Goal: Task Accomplishment & Management: Complete application form

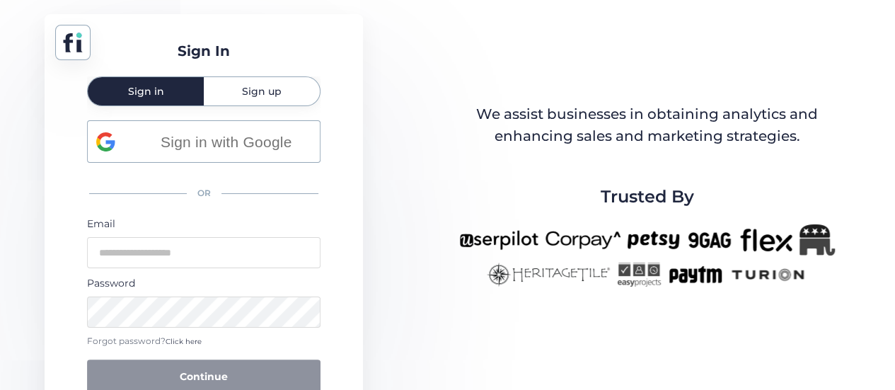
drag, startPoint x: 282, startPoint y: 96, endPoint x: 296, endPoint y: 108, distance: 18.0
click at [282, 95] on div "Sign up" at bounding box center [262, 91] width 116 height 28
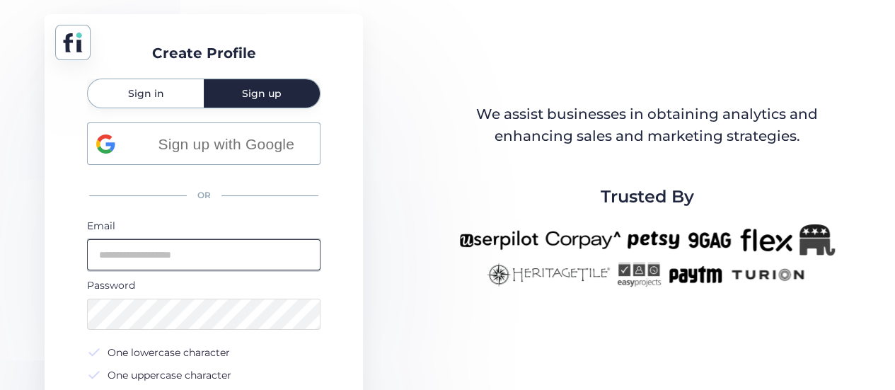
click at [221, 248] on input "email" at bounding box center [203, 254] width 233 height 31
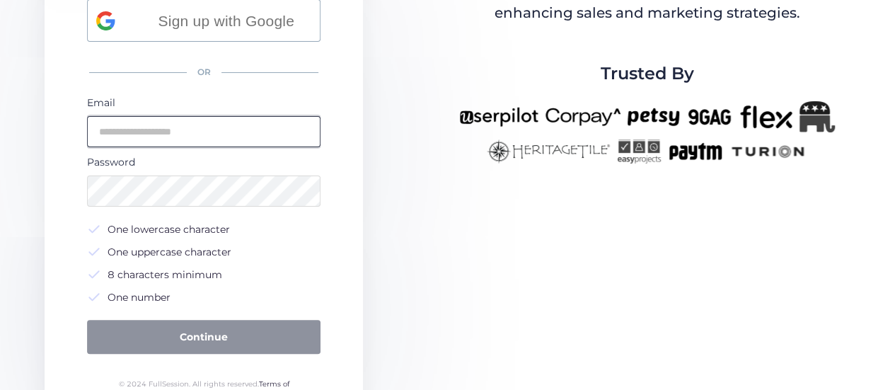
scroll to position [147, 0]
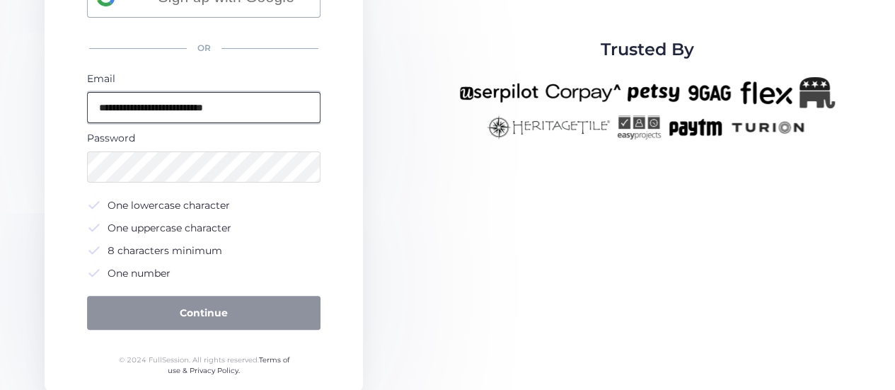
type input "**********"
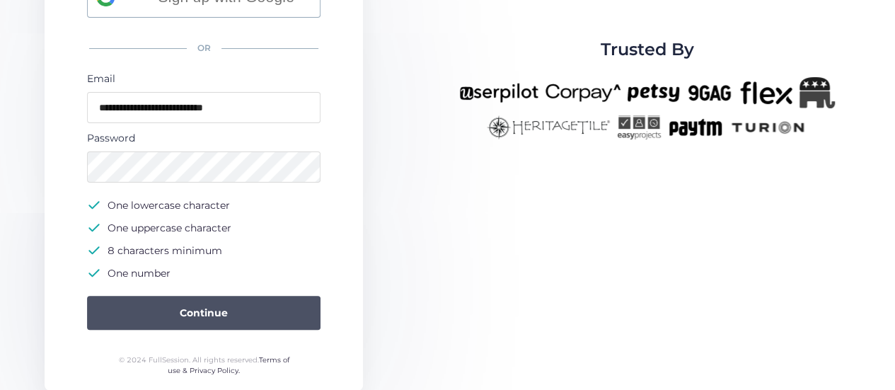
click at [270, 315] on button "Continue" at bounding box center [203, 313] width 233 height 34
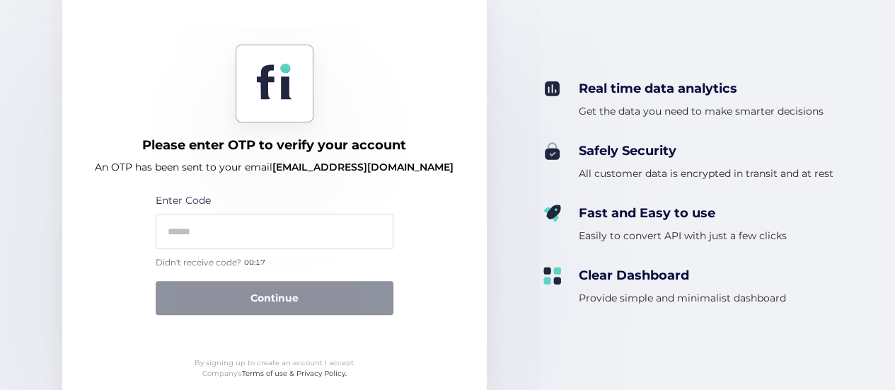
scroll to position [156, 0]
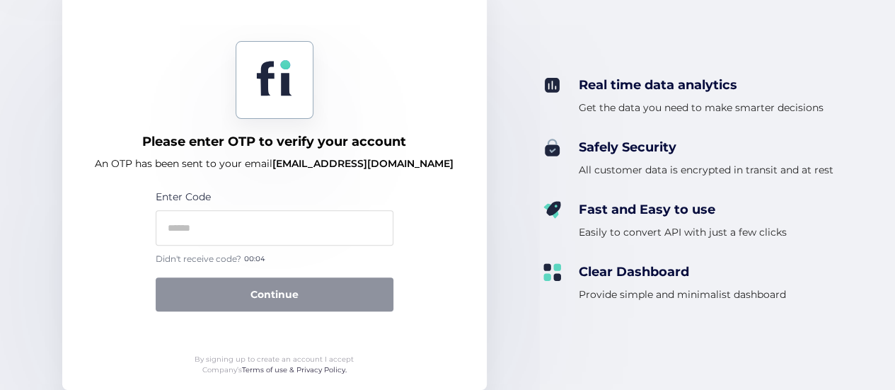
click at [308, 207] on div "Enter Code" at bounding box center [275, 217] width 238 height 57
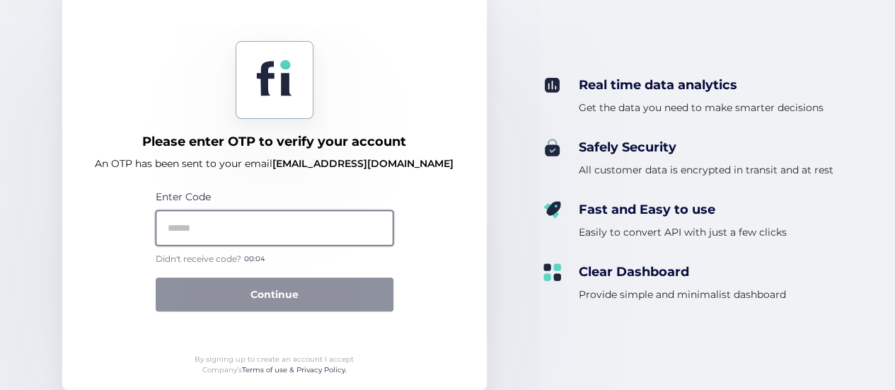
click at [326, 225] on input "text" at bounding box center [275, 227] width 238 height 35
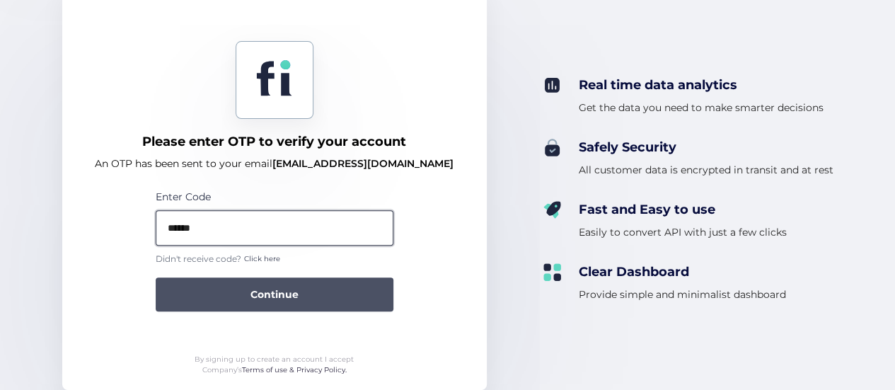
type input "******"
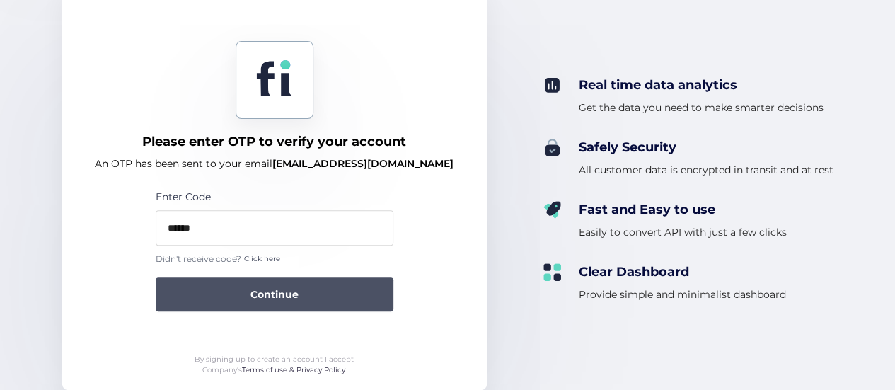
click at [344, 283] on button "Continue" at bounding box center [275, 294] width 238 height 34
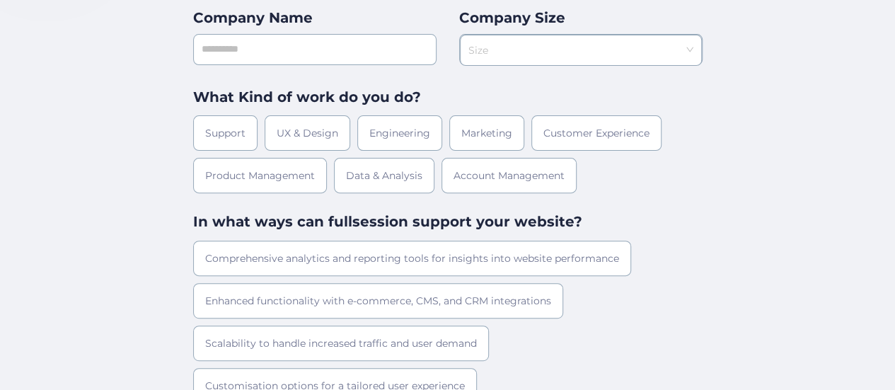
click at [381, 65] on div "First Name Last Name Company Name Company Size Size What Kind of work do you do…" at bounding box center [447, 195] width 509 height 512
click at [381, 46] on input "text" at bounding box center [314, 49] width 243 height 31
type input "**********"
click at [646, 55] on input at bounding box center [575, 45] width 215 height 21
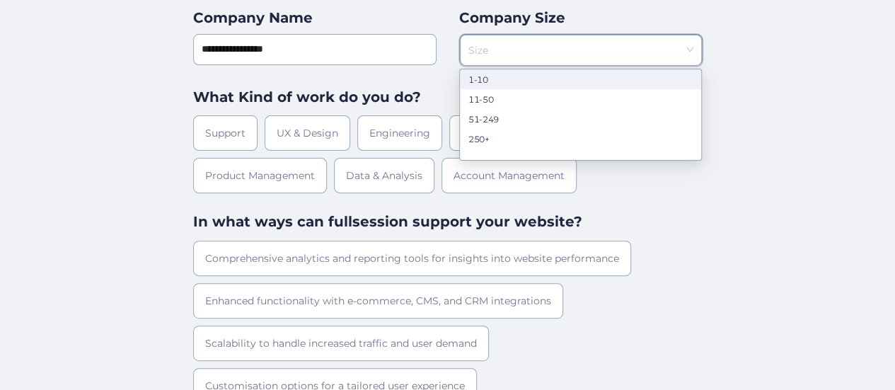
click at [615, 83] on div "1-10" at bounding box center [580, 79] width 224 height 11
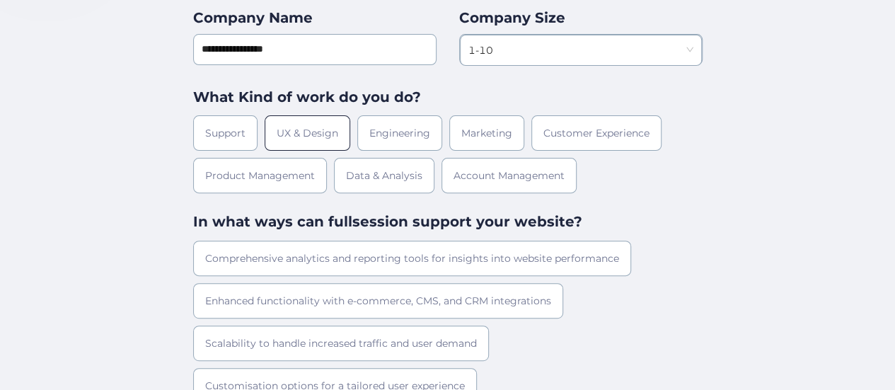
click at [299, 137] on div "UX & Design" at bounding box center [308, 132] width 86 height 35
click at [470, 139] on div "Marketing" at bounding box center [486, 132] width 75 height 35
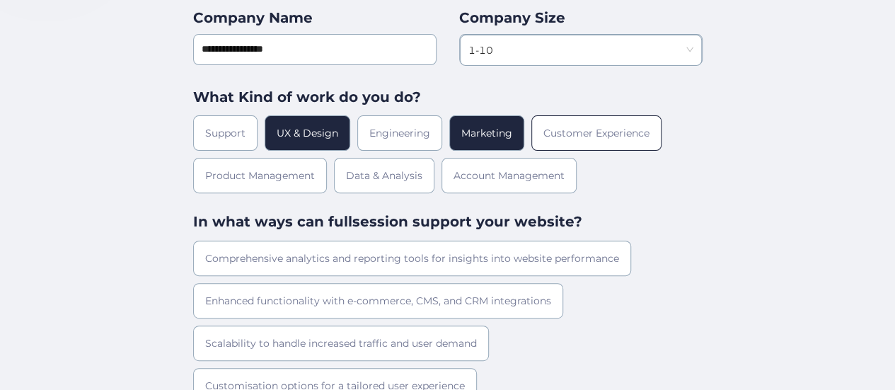
click at [605, 141] on div "Customer Experience" at bounding box center [596, 132] width 130 height 35
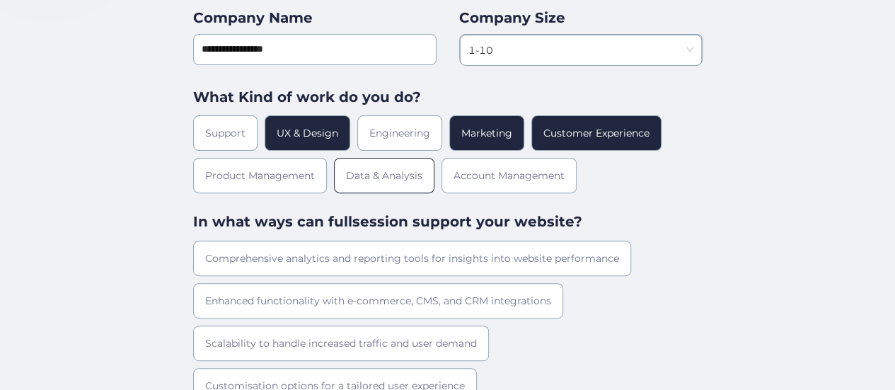
click at [409, 177] on div "Data & Analysis" at bounding box center [384, 175] width 100 height 35
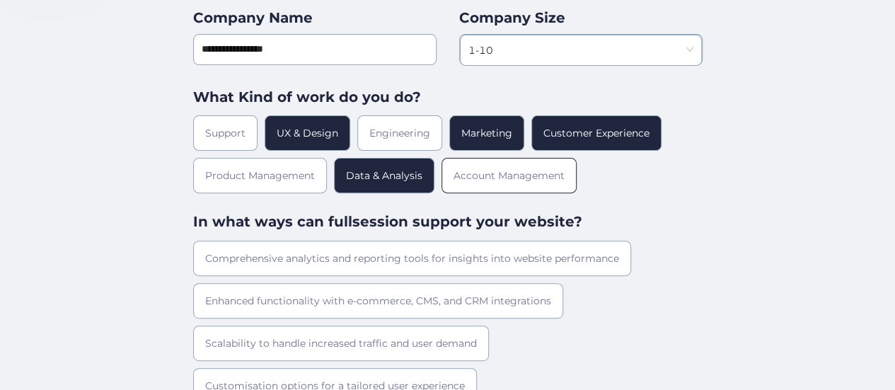
click at [562, 170] on div "Account Management" at bounding box center [508, 175] width 135 height 35
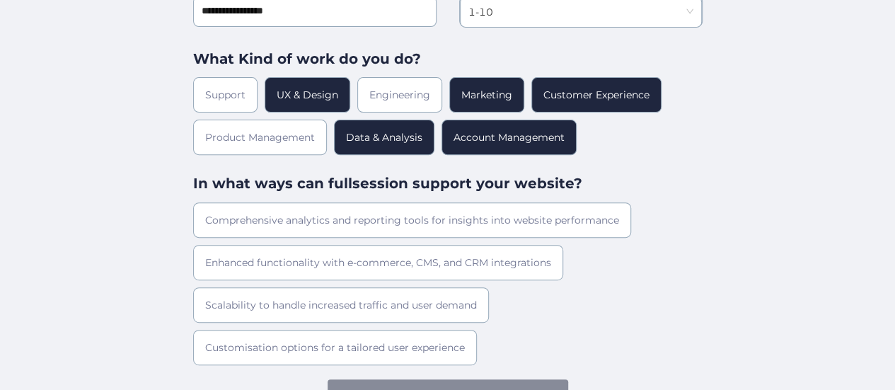
scroll to position [214, 0]
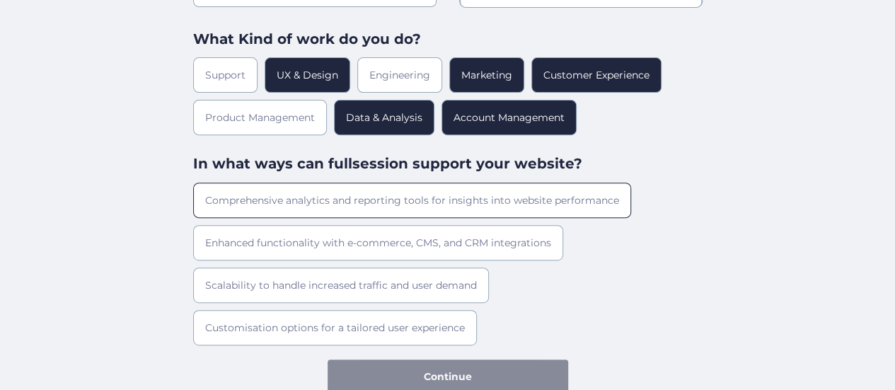
click at [595, 210] on div "Comprehensive analytics and reporting tools for insights into website performan…" at bounding box center [412, 199] width 438 height 35
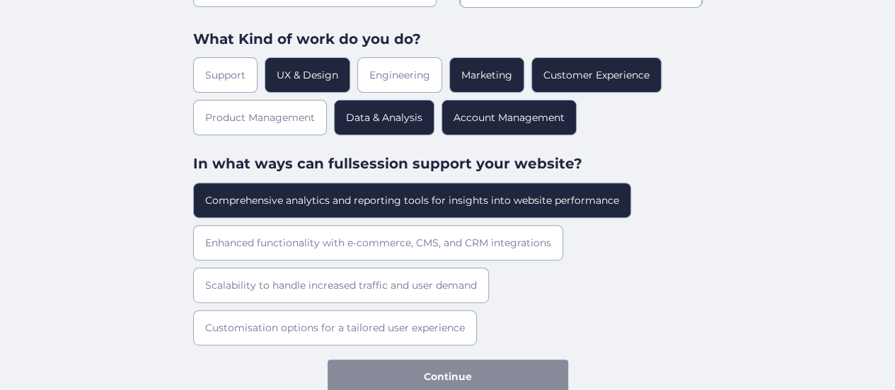
click at [605, 274] on div "Comprehensive analytics and reporting tools for insights into website performan…" at bounding box center [447, 263] width 509 height 163
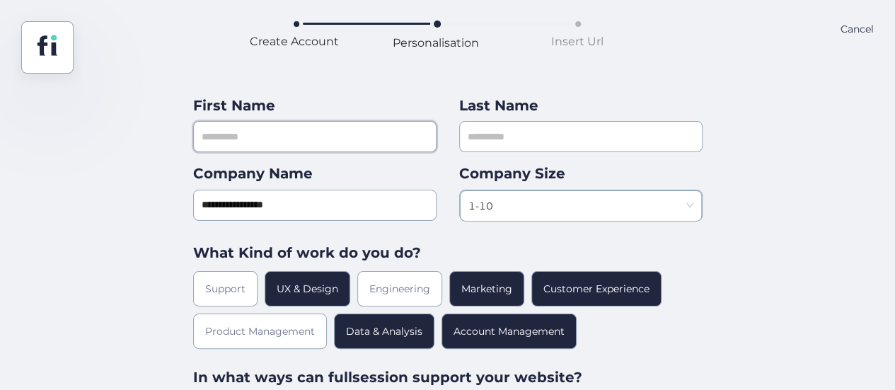
click at [396, 144] on input "text" at bounding box center [314, 136] width 243 height 31
type input "*********"
click at [789, 168] on div "**********" at bounding box center [447, 340] width 895 height 533
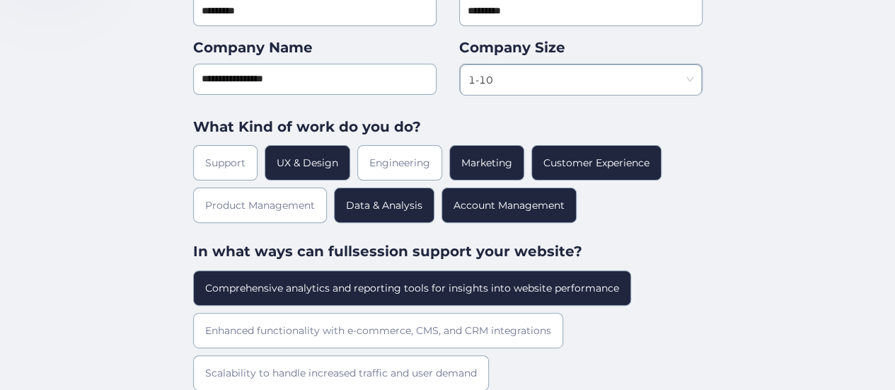
scroll to position [214, 0]
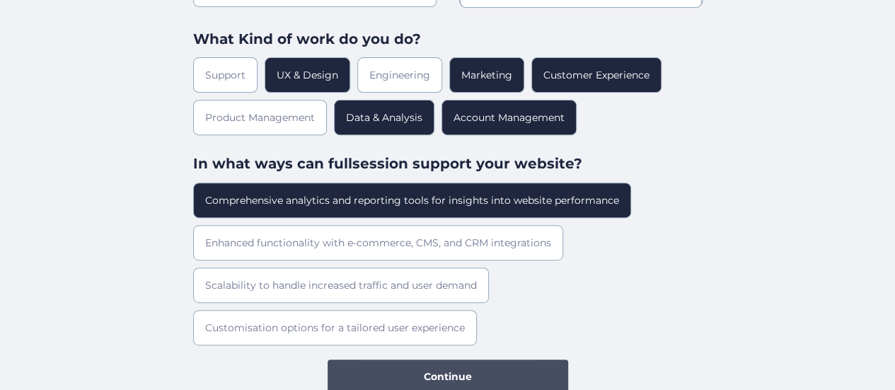
click at [515, 375] on button "Continue" at bounding box center [447, 376] width 240 height 34
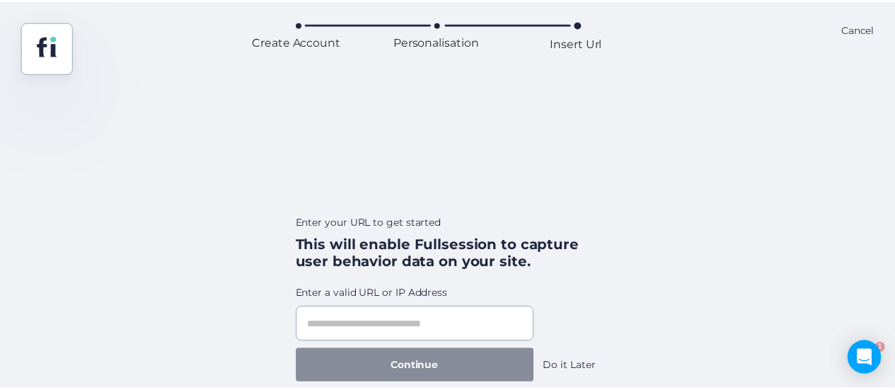
scroll to position [0, 0]
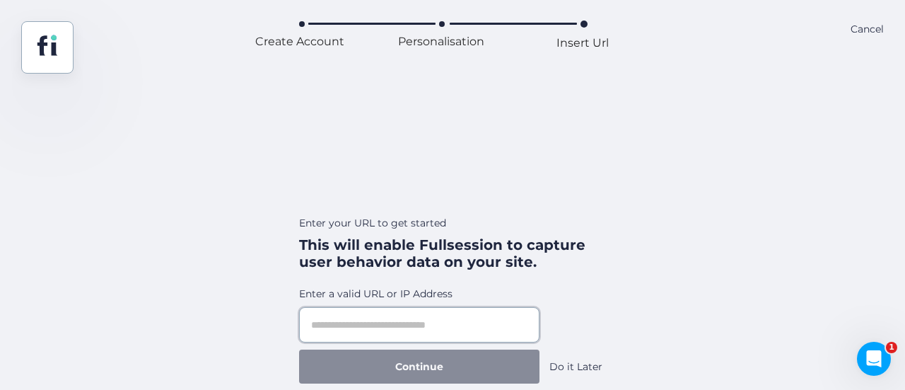
click at [453, 330] on input "text" at bounding box center [419, 324] width 240 height 35
paste input "**********"
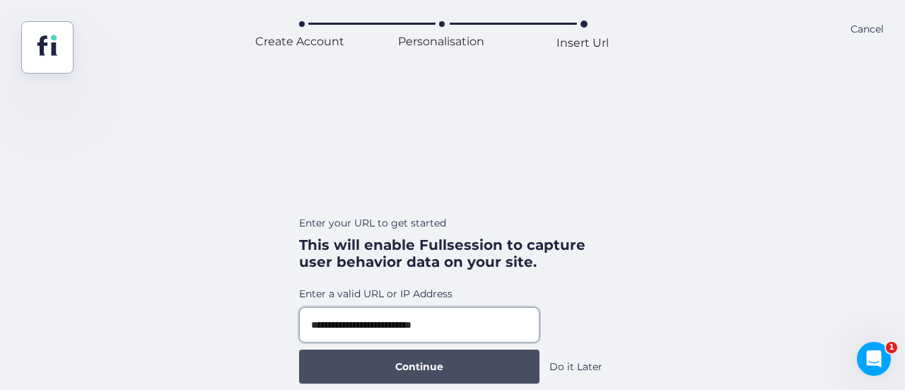
type input "**********"
click at [498, 364] on button "Continue" at bounding box center [419, 366] width 240 height 34
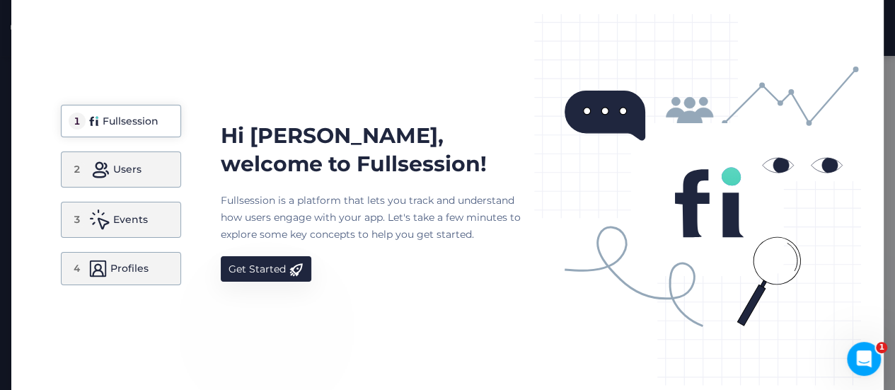
scroll to position [140, 0]
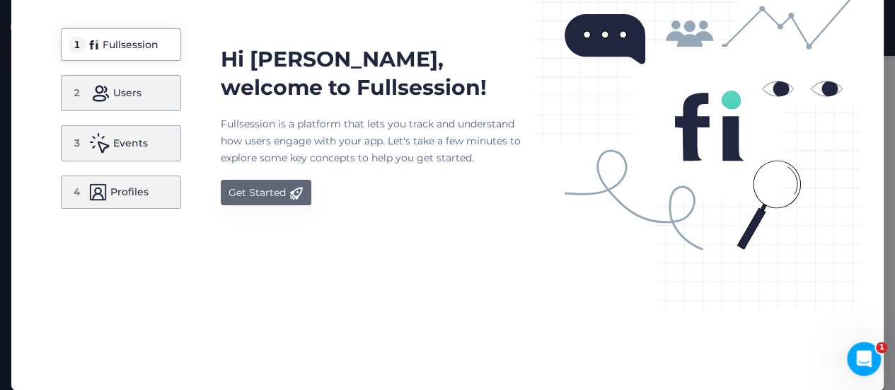
click at [275, 191] on button "Get Started" at bounding box center [266, 192] width 91 height 25
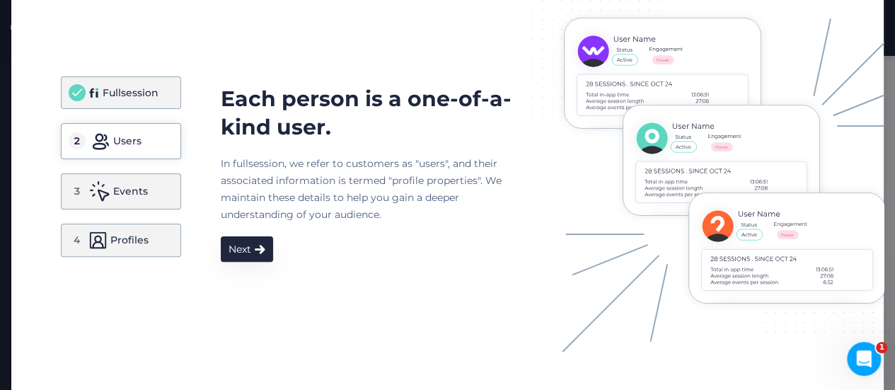
scroll to position [69, 0]
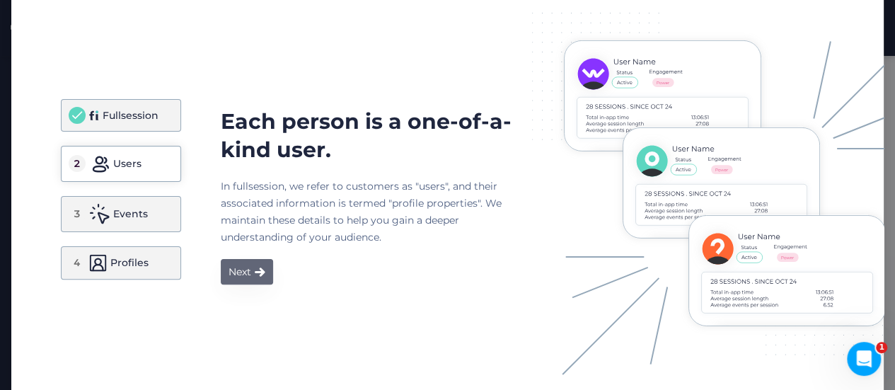
click at [228, 279] on div "Next" at bounding box center [239, 271] width 23 height 17
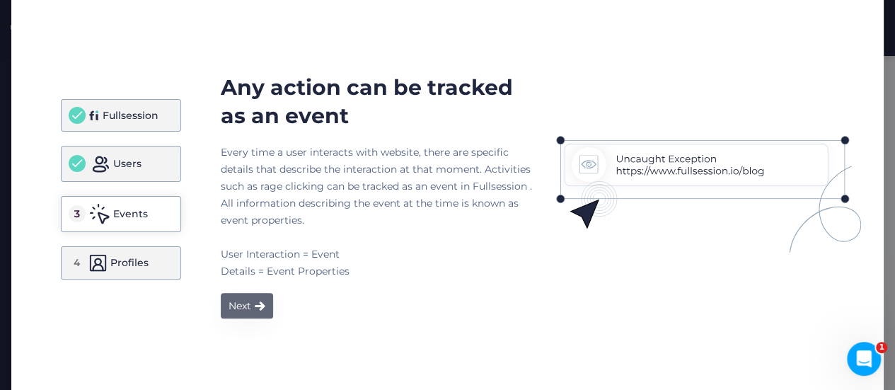
click at [234, 310] on div "Next" at bounding box center [239, 305] width 23 height 17
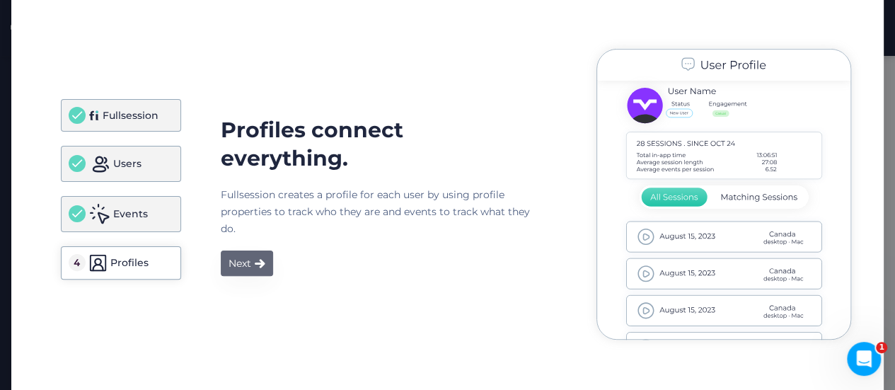
click at [229, 267] on div "Next" at bounding box center [239, 263] width 23 height 17
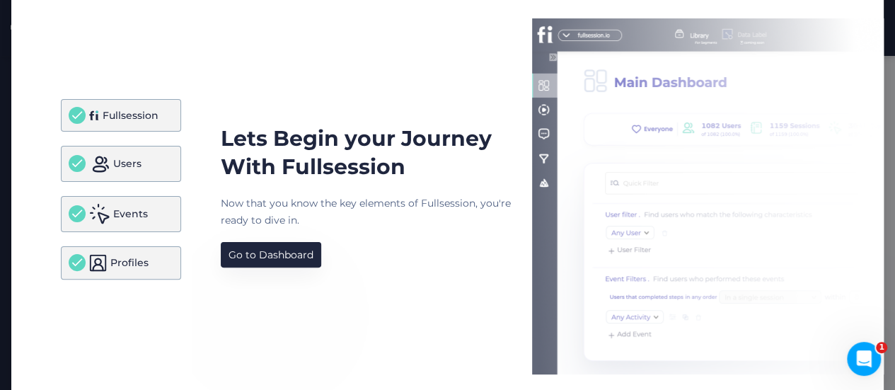
click at [245, 269] on div "Lets Begin your Journey With Fullsession Now that you know the key elements of …" at bounding box center [563, 196] width 684 height 356
click at [262, 258] on div "Go to Dashboard" at bounding box center [270, 254] width 85 height 17
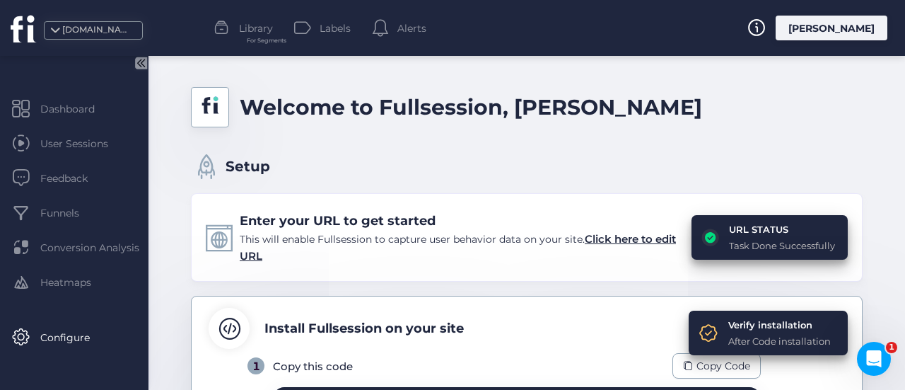
click at [544, 172] on div "Setup" at bounding box center [527, 159] width 672 height 37
click at [651, 238] on span "Click here to edit URL" at bounding box center [458, 247] width 436 height 30
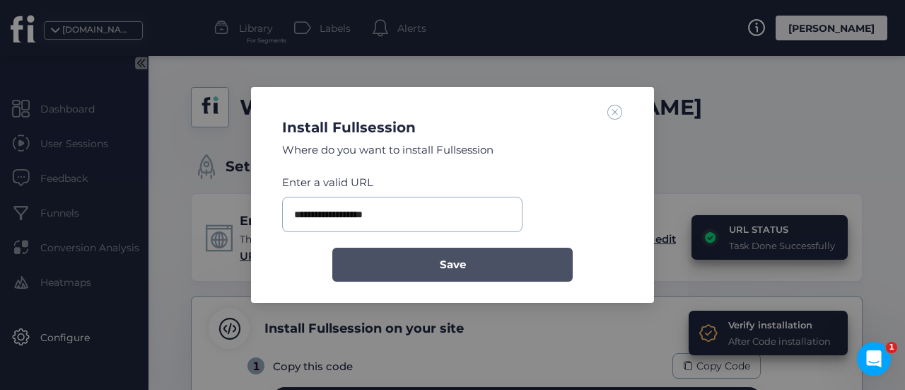
click at [458, 261] on span "Save" at bounding box center [453, 264] width 26 height 17
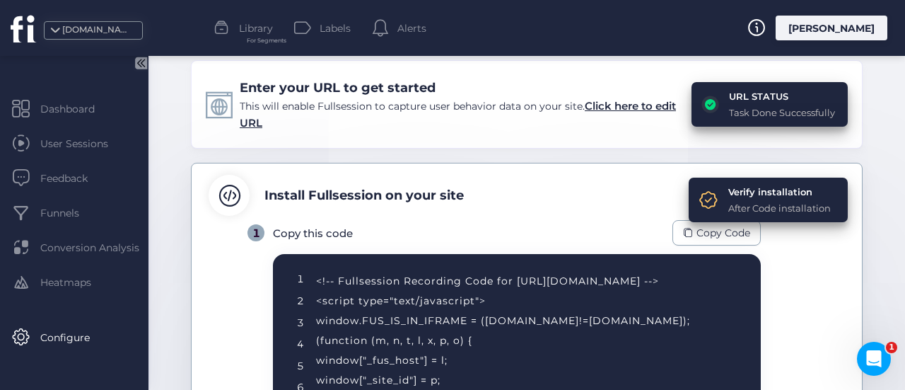
scroll to position [283, 0]
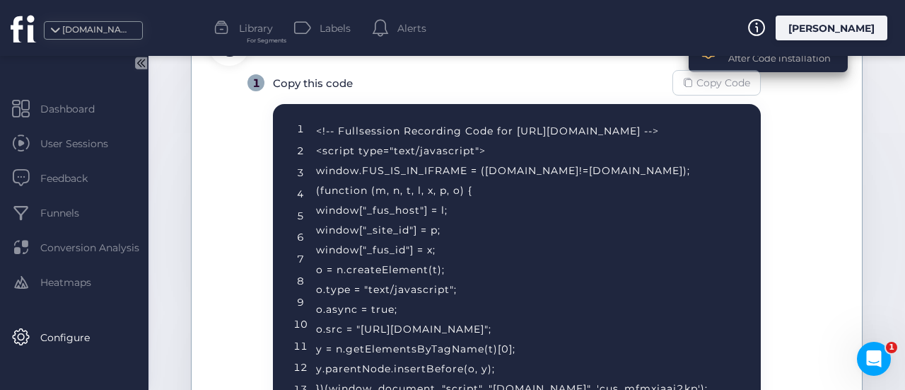
click at [702, 88] on span "Copy Code" at bounding box center [724, 83] width 54 height 16
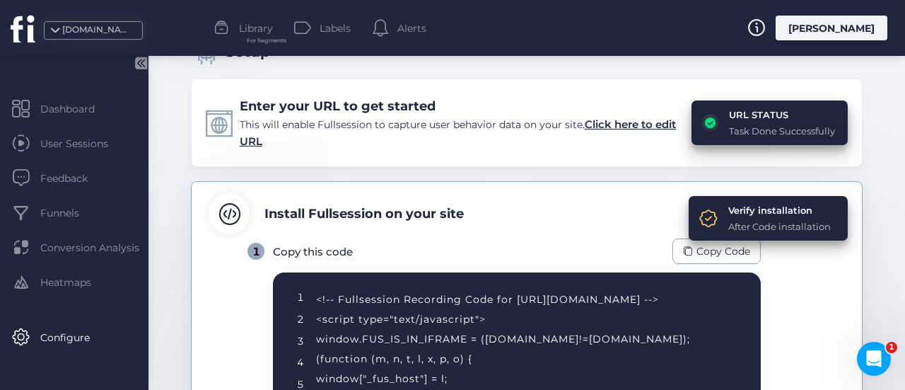
scroll to position [170, 0]
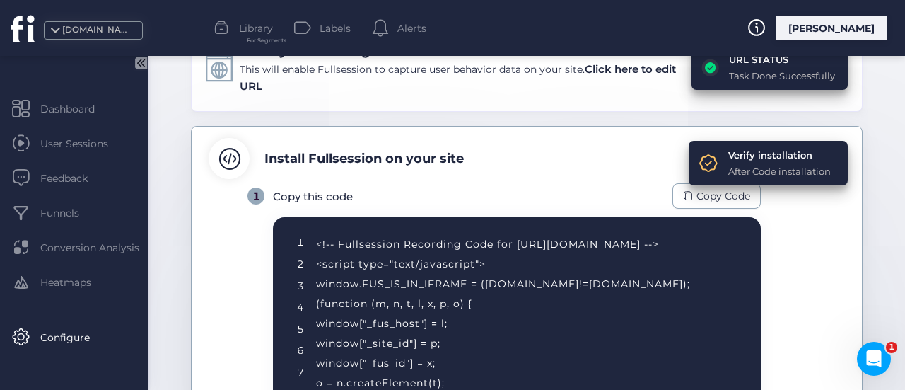
click at [699, 161] on span at bounding box center [709, 163] width 20 height 20
click at [706, 158] on span at bounding box center [709, 163] width 20 height 20
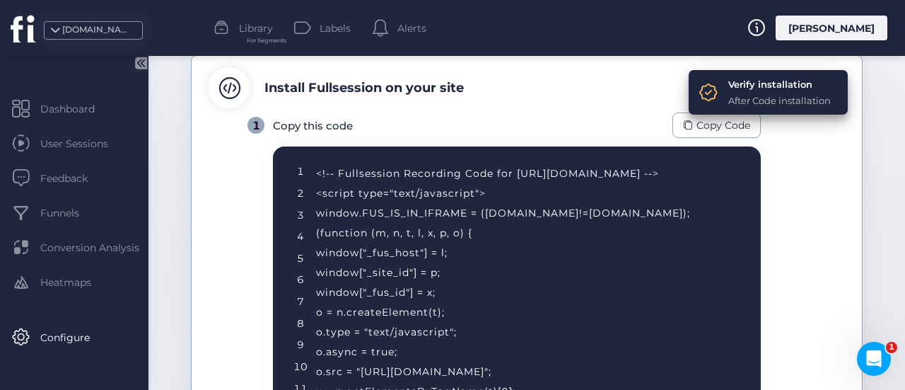
scroll to position [311, 0]
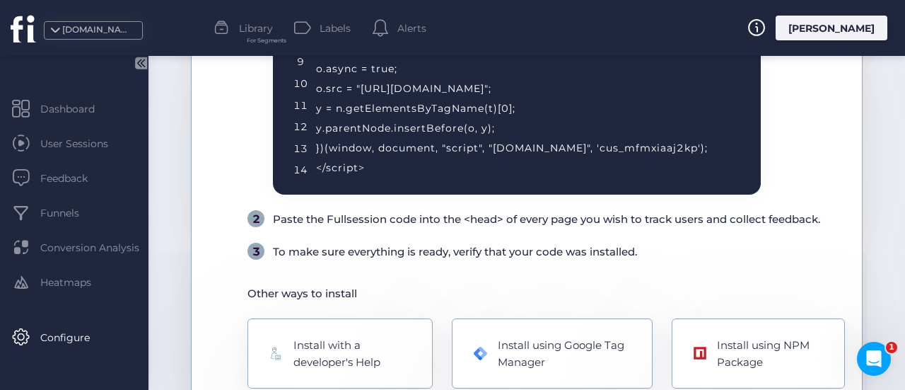
drag, startPoint x: 315, startPoint y: 104, endPoint x: 439, endPoint y: 169, distance: 139.2
click at [439, 170] on div "1 2 3 4 5 6 7 8 9 10 11 12 13 14 <!-- Fullsession Recording Code for [URL][DOMA…" at bounding box center [517, 28] width 488 height 331
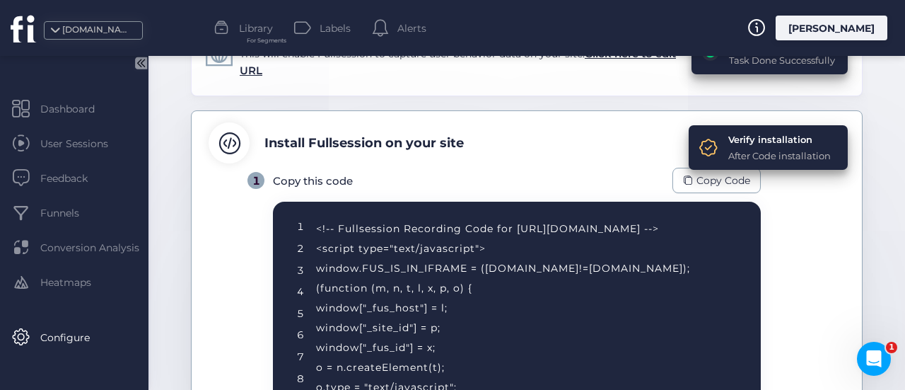
scroll to position [170, 0]
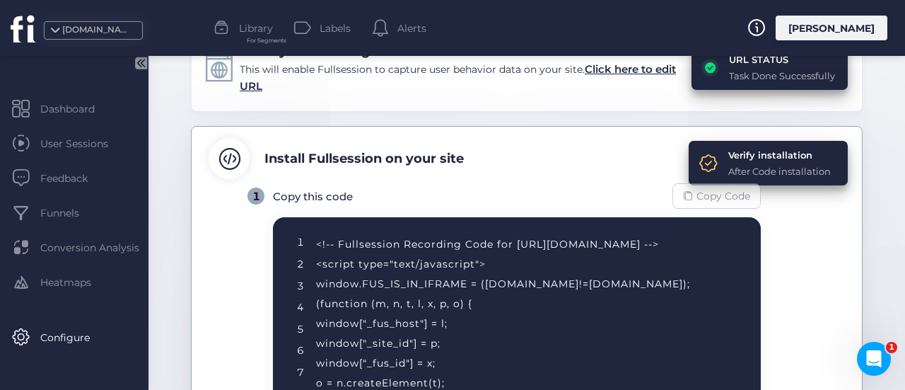
click at [715, 194] on span "Copy Code" at bounding box center [724, 196] width 54 height 16
click at [743, 202] on span "Copy Code" at bounding box center [724, 196] width 54 height 16
